Goal: Transaction & Acquisition: Subscribe to service/newsletter

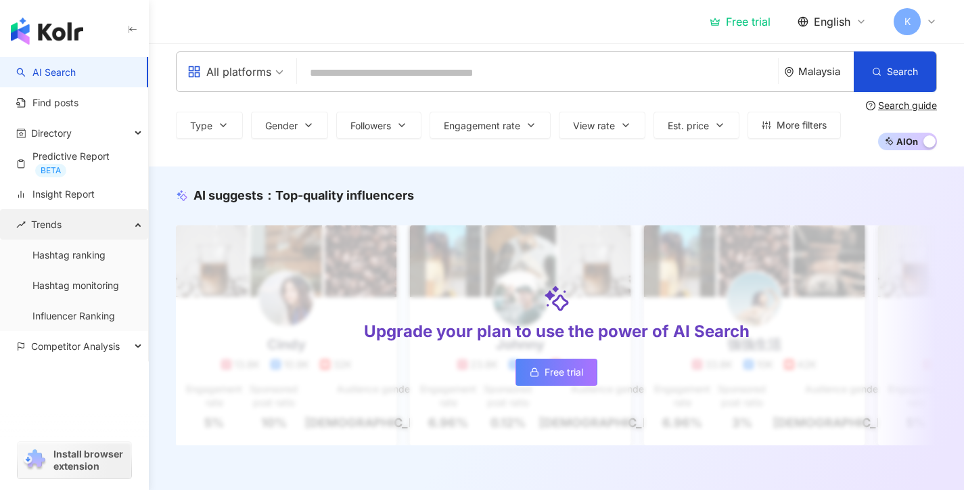
click at [97, 227] on div "Trends" at bounding box center [74, 224] width 148 height 30
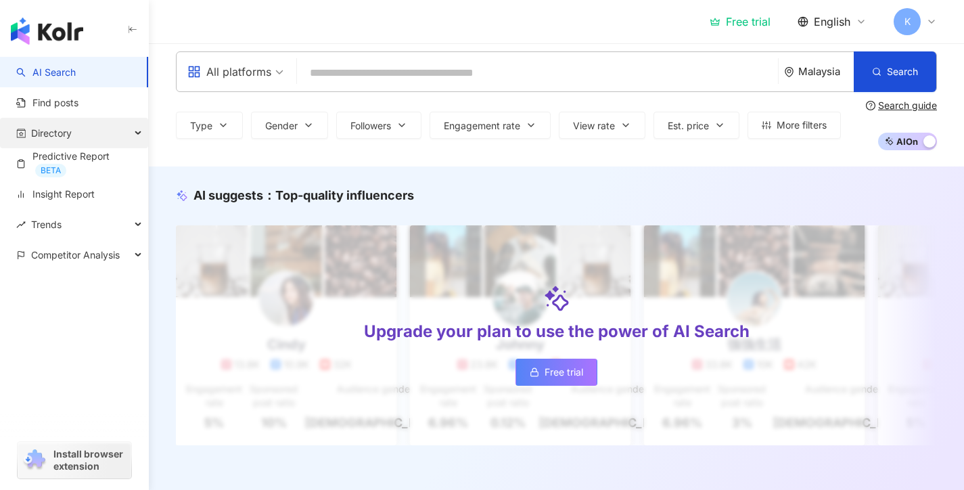
click at [99, 136] on div "Directory" at bounding box center [74, 133] width 148 height 30
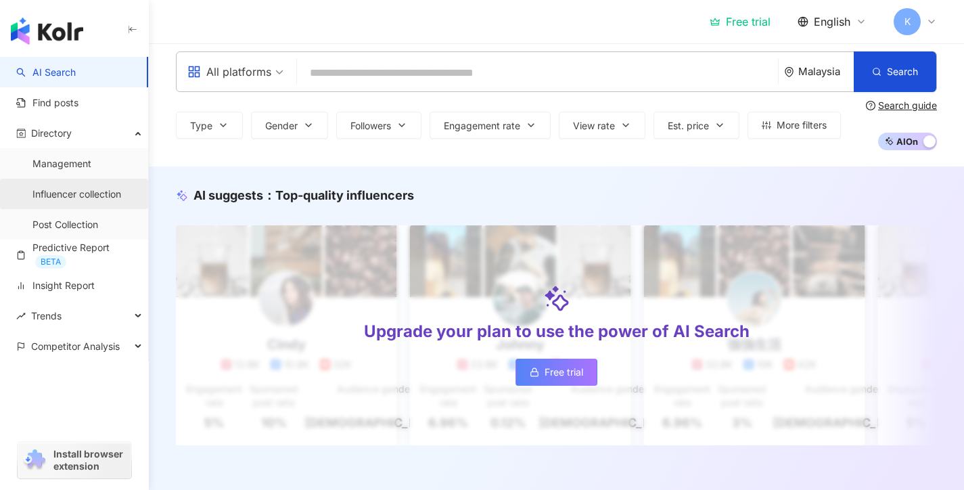
click at [102, 189] on link "Influencer collection" at bounding box center [76, 194] width 89 height 14
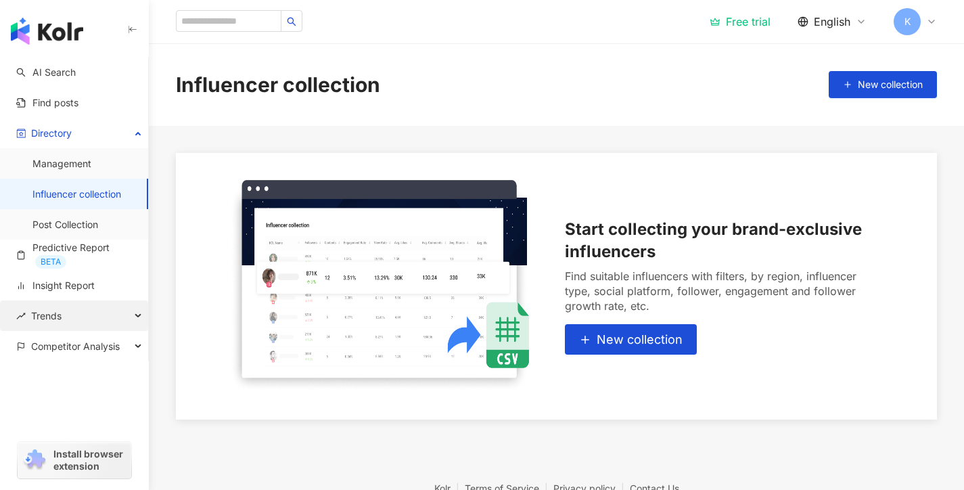
click at [120, 306] on div "Trends" at bounding box center [74, 315] width 148 height 30
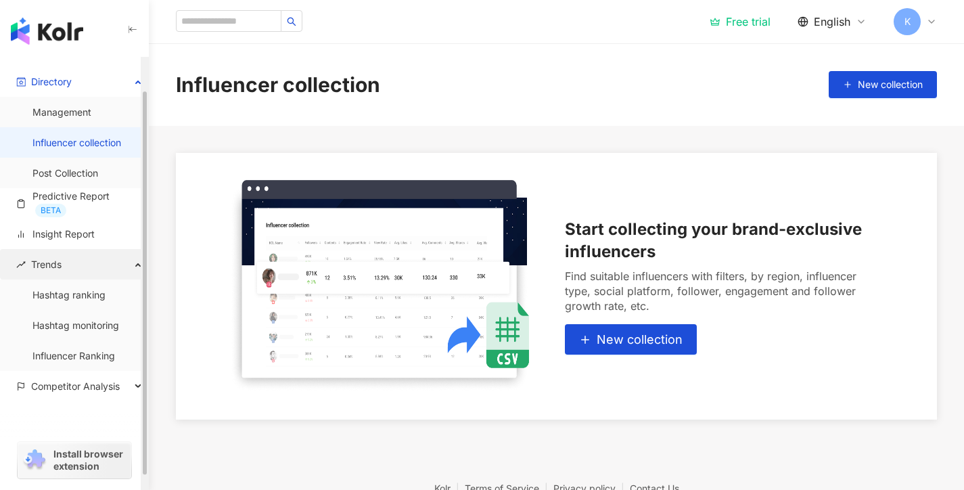
scroll to position [52, 0]
click at [116, 268] on div "Trends" at bounding box center [74, 263] width 148 height 30
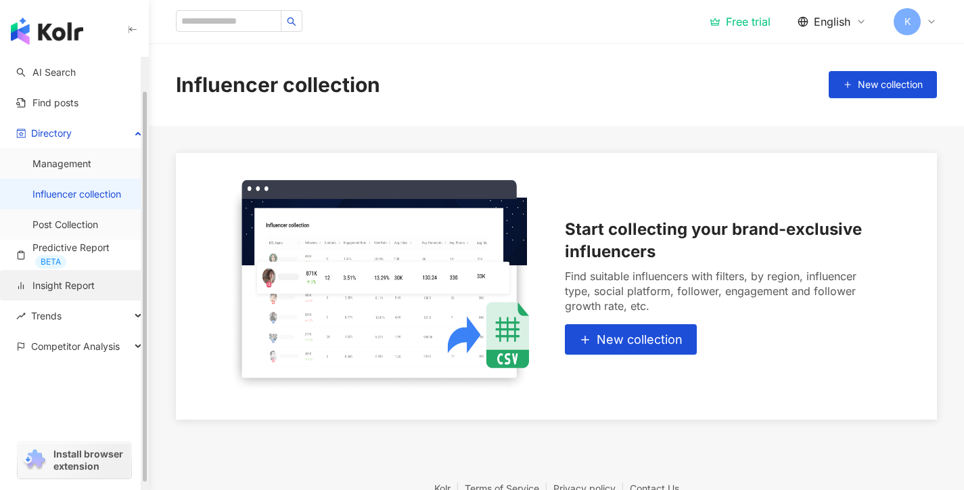
scroll to position [0, 0]
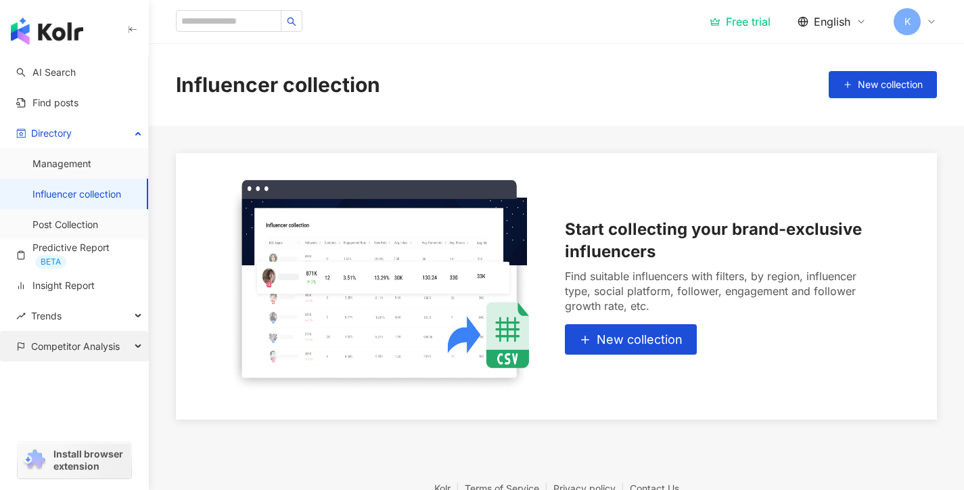
click at [98, 341] on span "Competitor Analysis" at bounding box center [75, 346] width 89 height 30
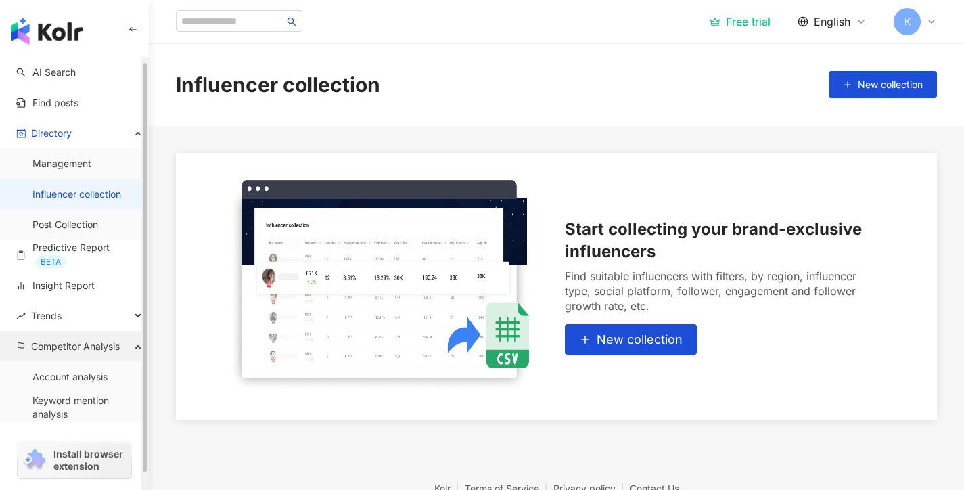
scroll to position [22, 0]
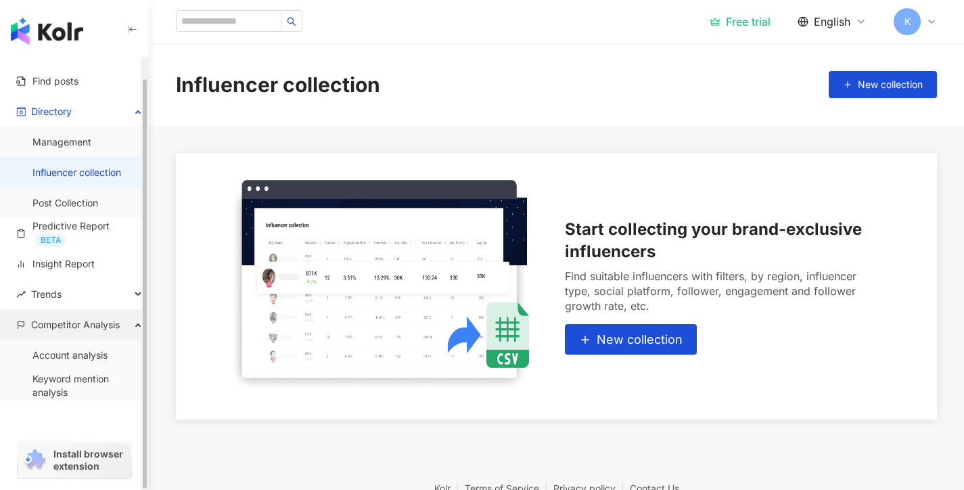
click at [103, 322] on span "Competitor Analysis" at bounding box center [75, 324] width 89 height 30
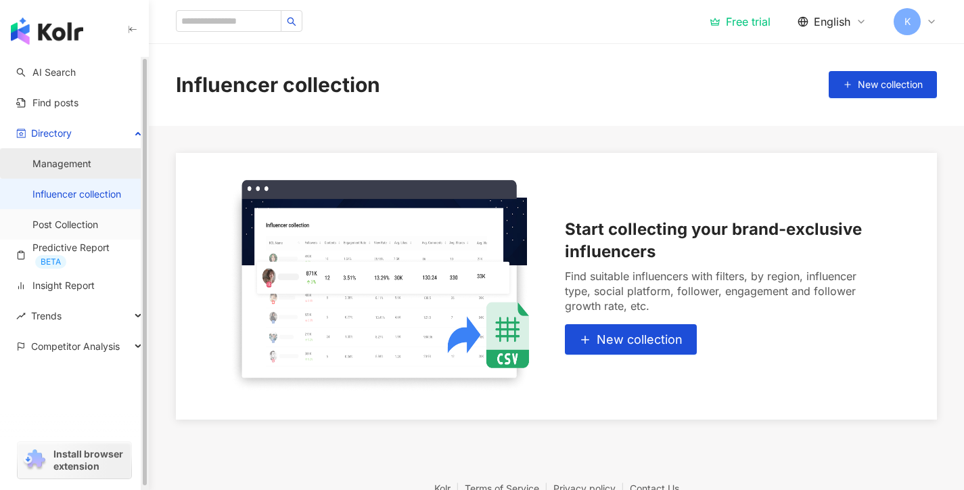
scroll to position [0, 0]
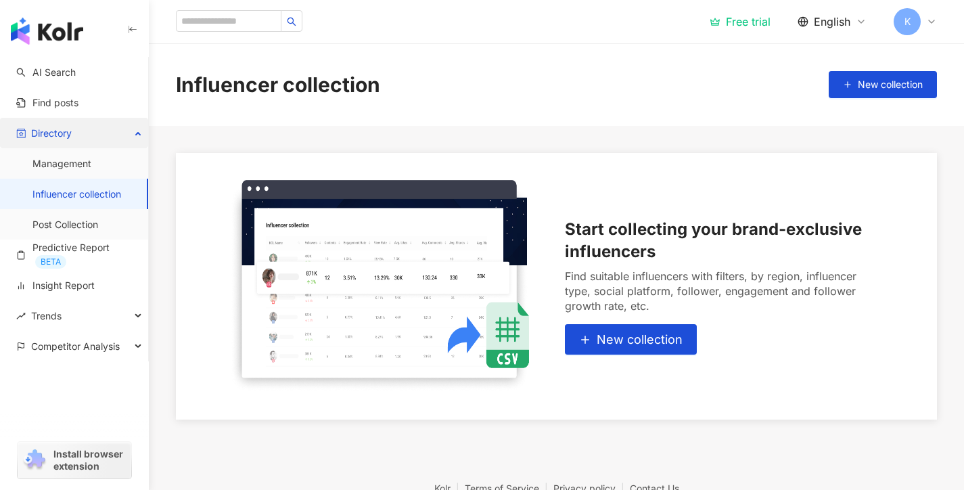
click at [87, 133] on div "Directory" at bounding box center [74, 133] width 148 height 30
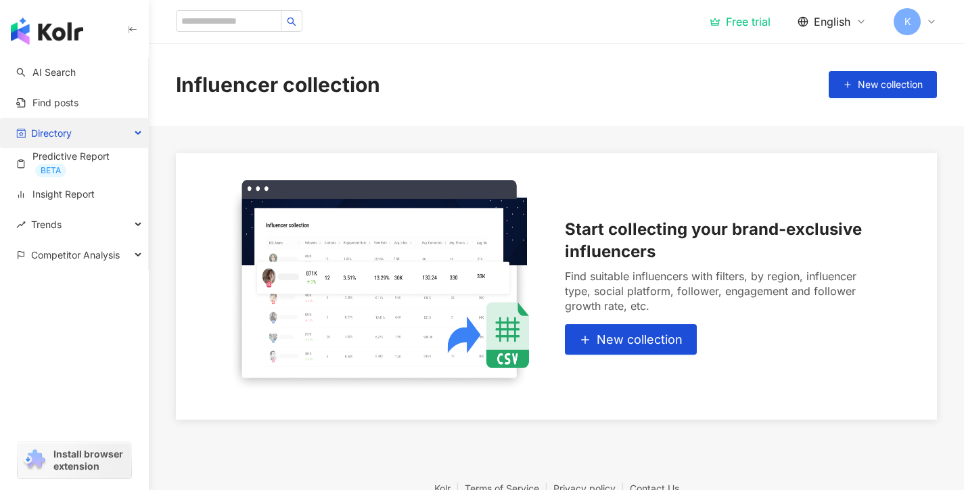
click at [87, 134] on div "Directory" at bounding box center [74, 133] width 148 height 30
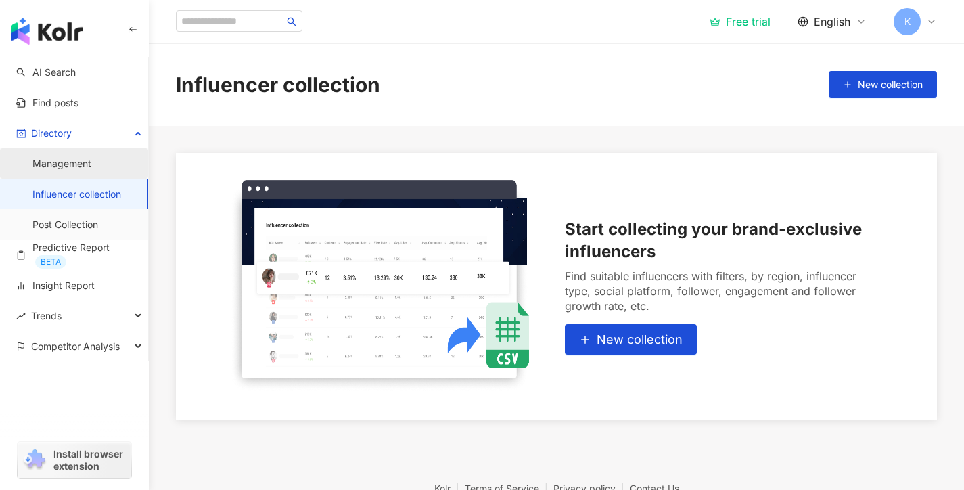
click at [74, 162] on link "Management" at bounding box center [61, 164] width 59 height 14
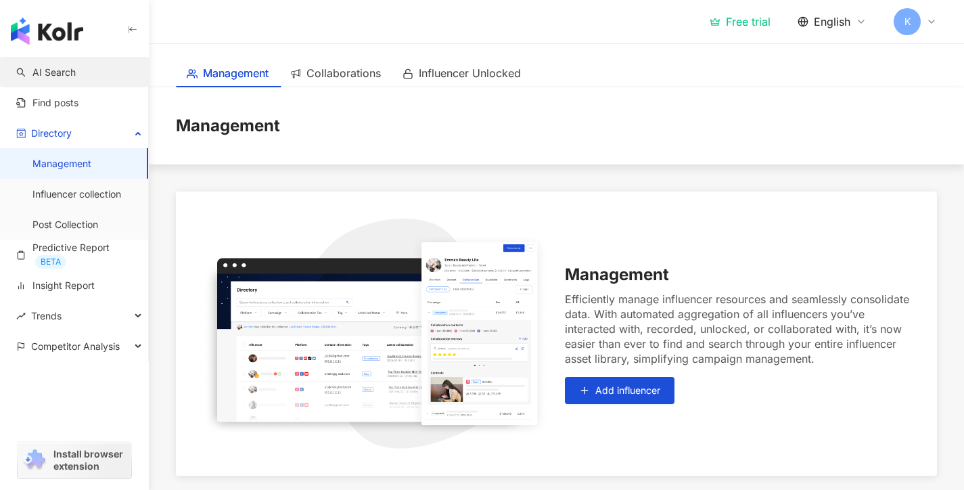
click at [76, 70] on link "AI Search" at bounding box center [46, 73] width 60 height 14
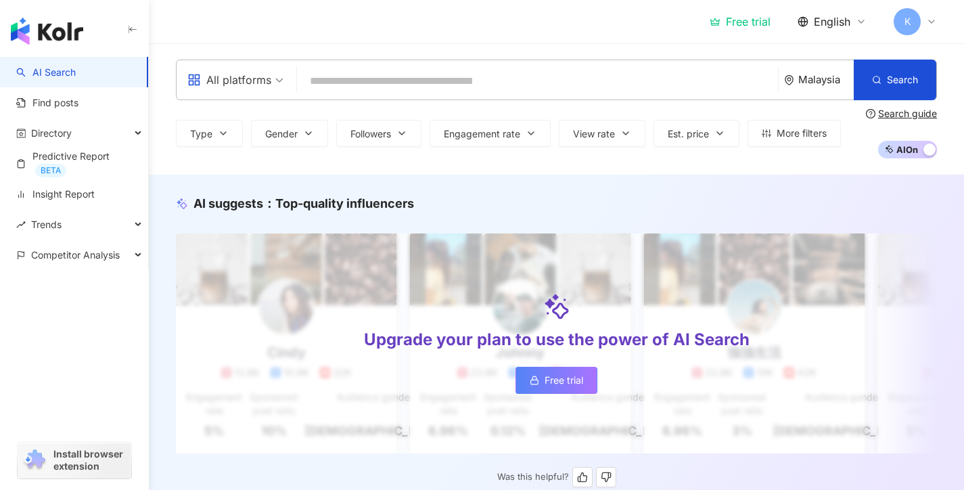
click at [544, 389] on link "Free trial" at bounding box center [556, 380] width 82 height 27
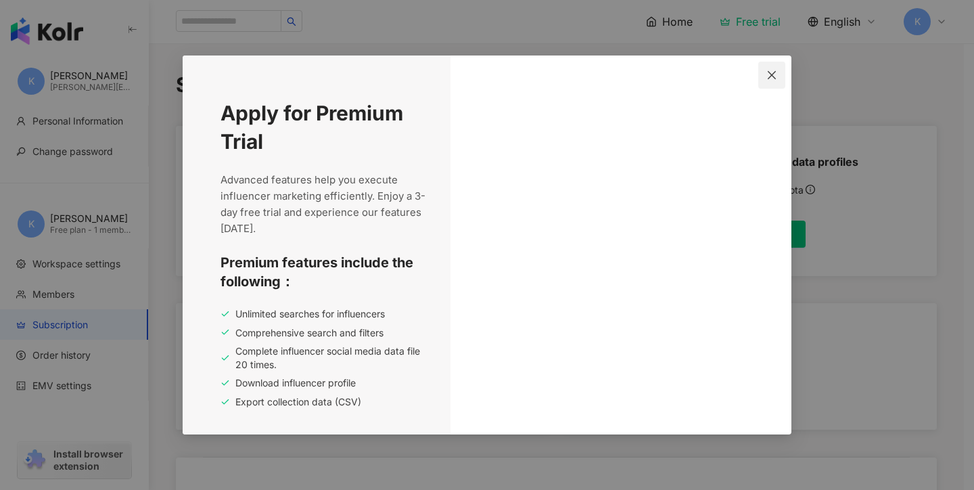
click at [778, 78] on span "Close" at bounding box center [771, 75] width 27 height 11
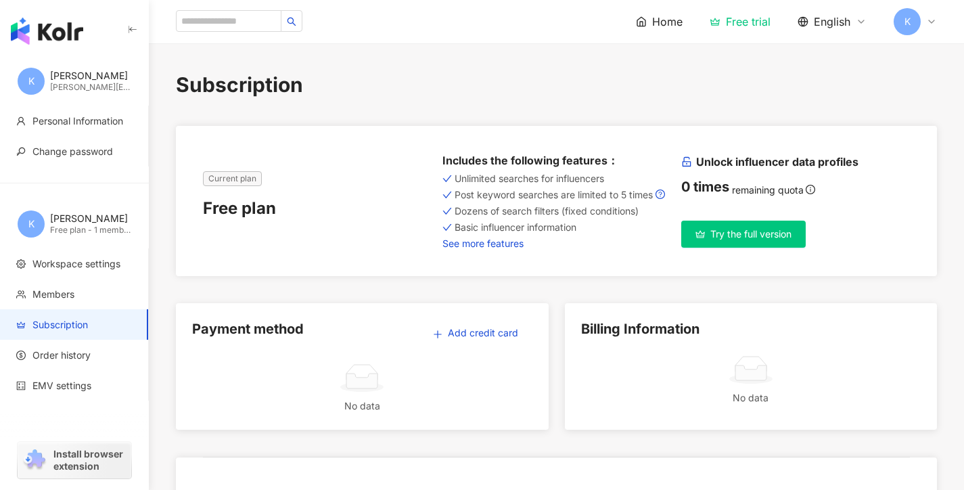
click at [502, 249] on link "See more features" at bounding box center [556, 243] width 229 height 11
